Goal: Task Accomplishment & Management: Use online tool/utility

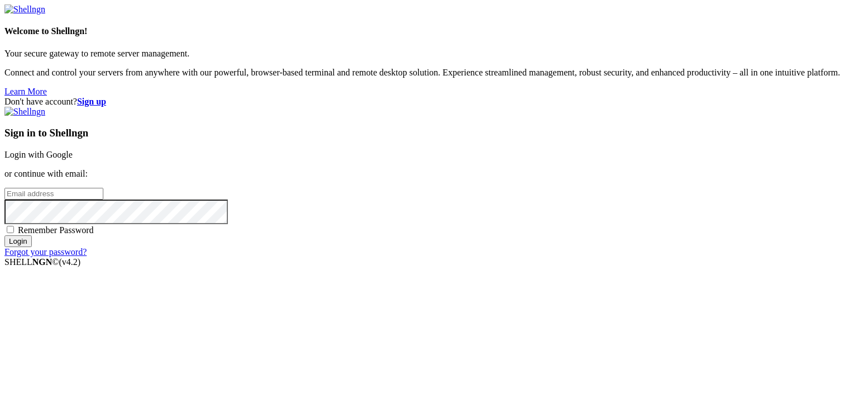
click at [73, 150] on link "Login with Google" at bounding box center [38, 154] width 68 height 9
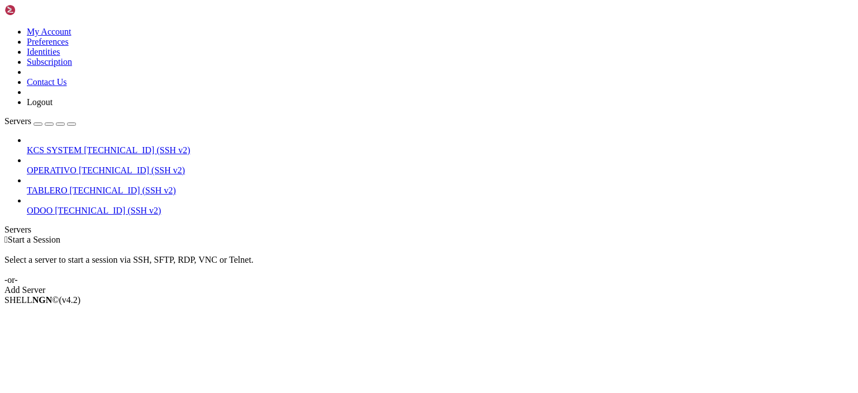
click at [83, 165] on link "OPERATIVO [TECHNICAL_ID] (SSH v2)" at bounding box center [440, 170] width 826 height 10
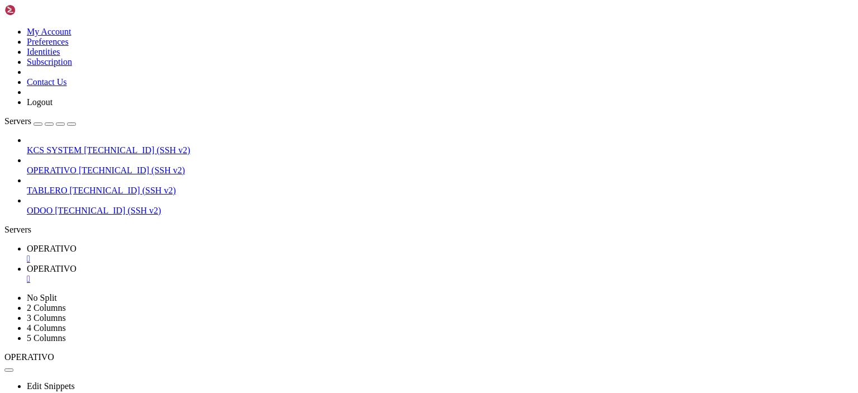
scroll to position [404, 0]
type input "/home/ubuntu/50-app-NEW-SYNC"
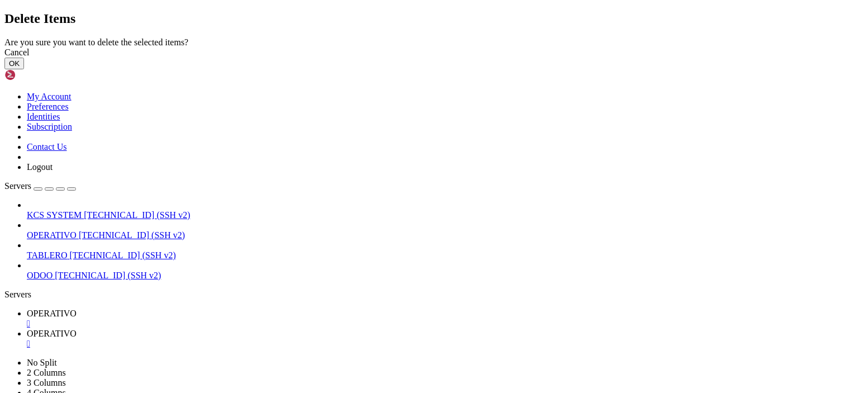
click at [24, 69] on button "OK" at bounding box center [14, 64] width 20 height 12
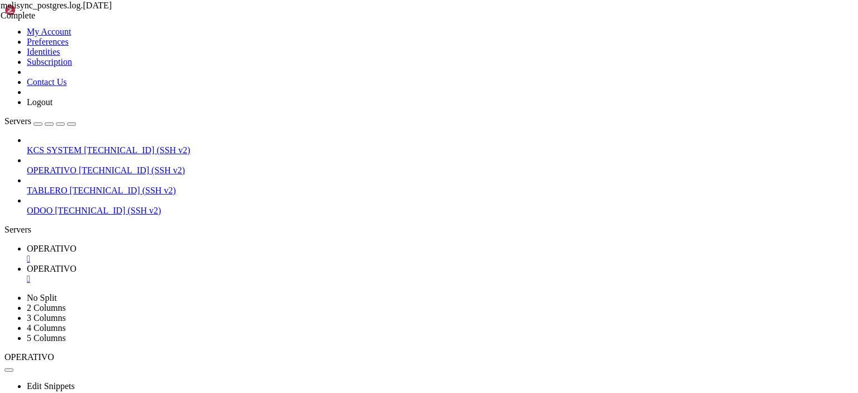
scroll to position [1294, 0]
